Goal: Task Accomplishment & Management: Manage account settings

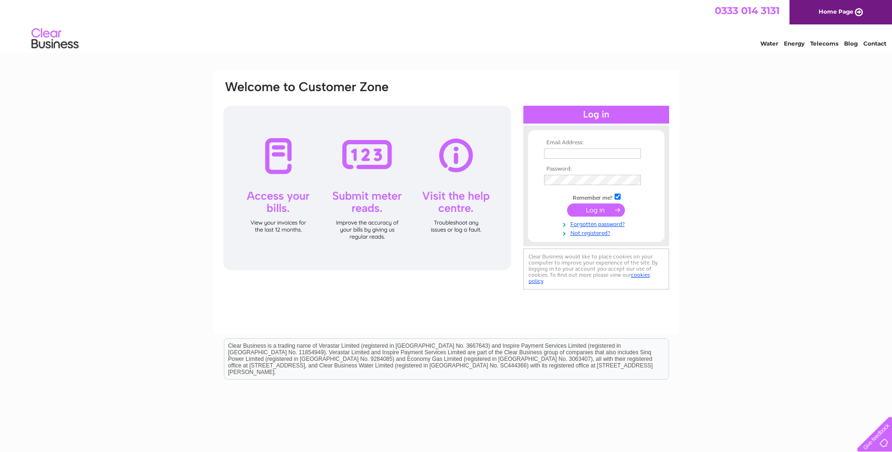
click at [568, 154] on input "text" at bounding box center [592, 154] width 97 height 10
type input "info@shhconstruction.co.uk"
click at [589, 209] on input "submit" at bounding box center [596, 210] width 58 height 13
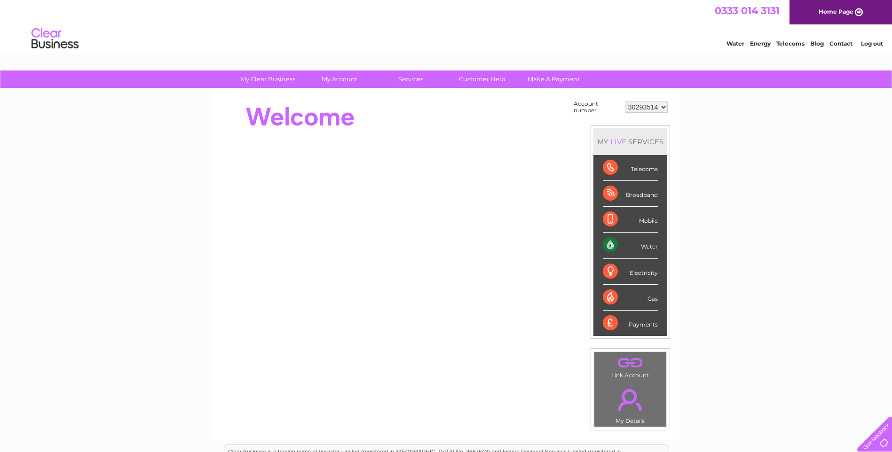
click at [632, 245] on div "Water" at bounding box center [630, 246] width 55 height 26
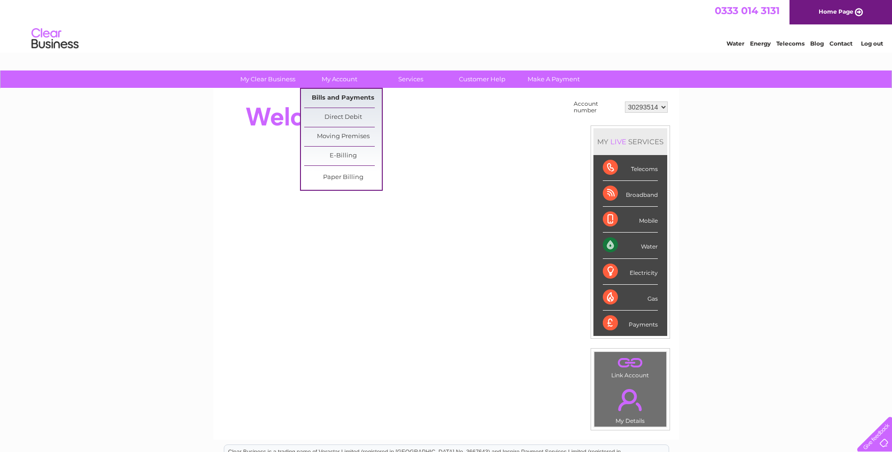
click at [339, 97] on link "Bills and Payments" at bounding box center [343, 98] width 78 height 19
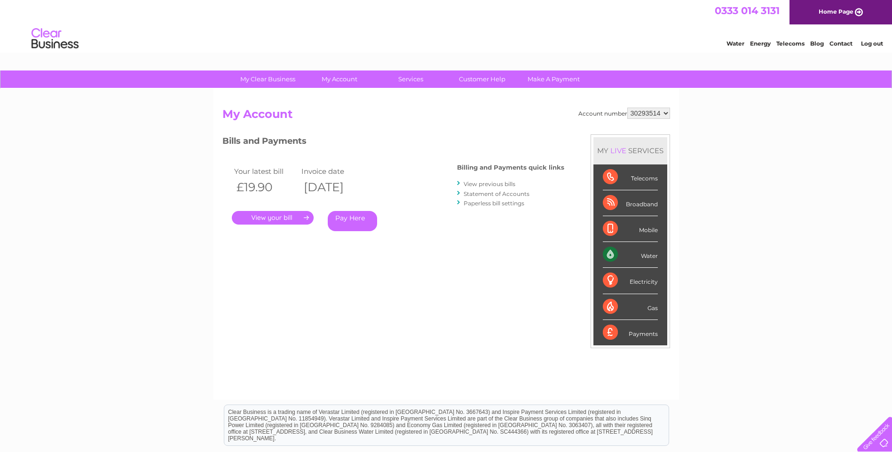
click at [273, 217] on link "." at bounding box center [273, 218] width 82 height 14
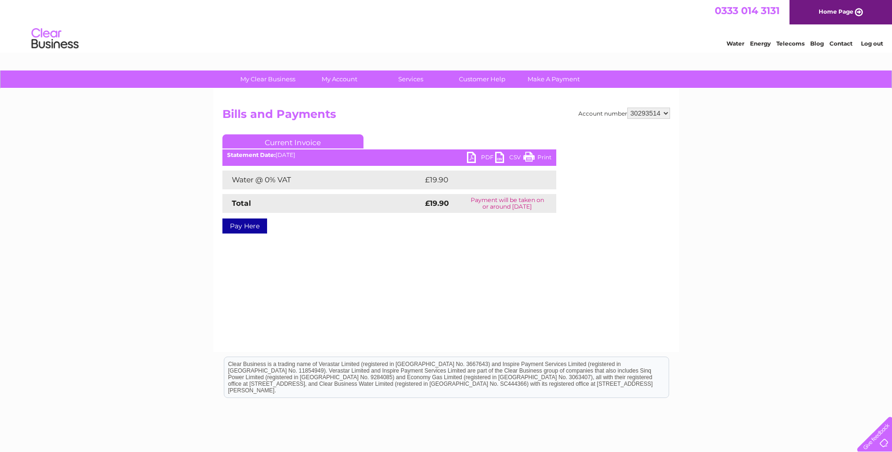
click at [477, 157] on link "PDF" at bounding box center [481, 159] width 28 height 14
